Goal: Find specific page/section

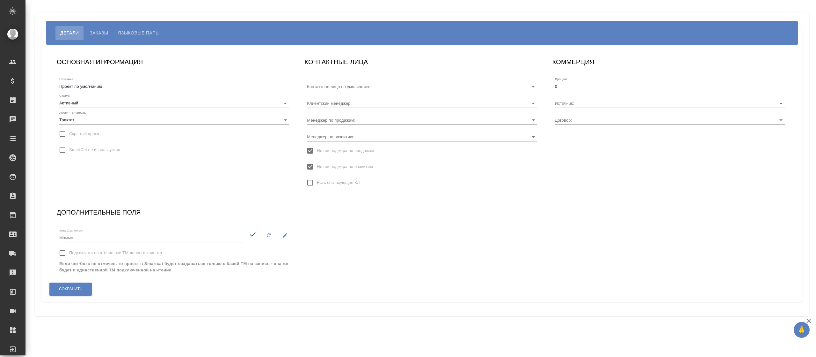
type input "Лопаева Екатерина"
type input "МБ-4286"
type input "Ильина Екатерина"
type input "[PERSON_NAME]"
type input "МБ-4286"
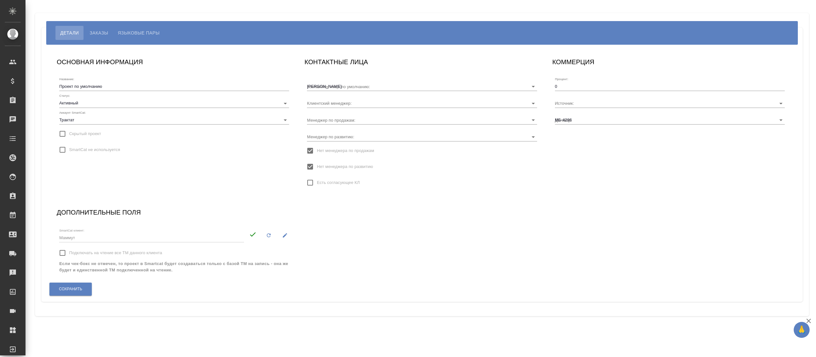
type input "[PERSON_NAME]"
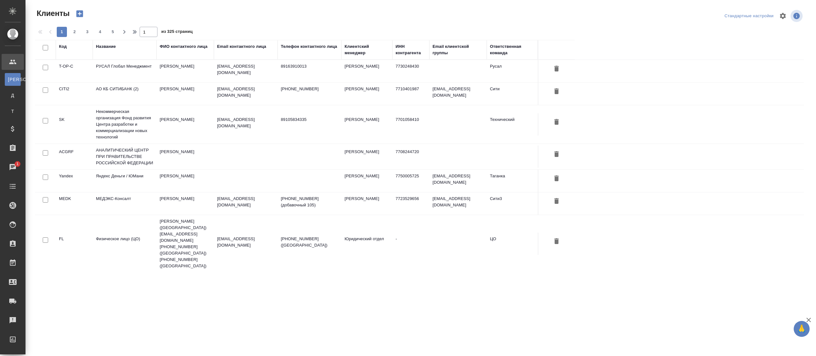
select select "RU"
